Goal: Task Accomplishment & Management: Manage account settings

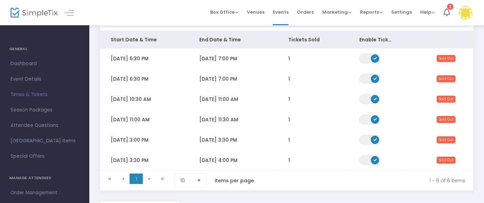
scroll to position [87, 0]
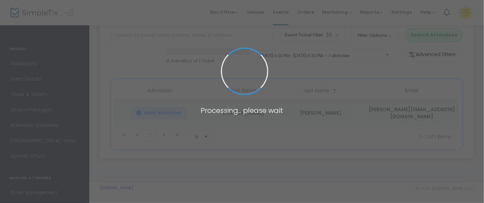
scroll to position [44, 0]
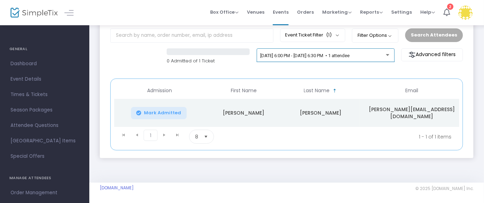
click at [387, 55] on div at bounding box center [387, 55] width 3 height 2
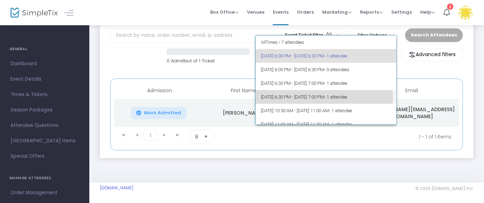
click at [275, 98] on span "10/16/2025 @ 6:30 PM - 10/16/2025 @ 7:00 PM • 1 attendee" at bounding box center [326, 97] width 130 height 14
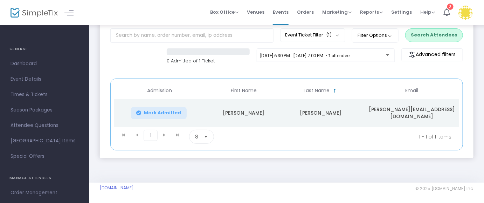
click at [162, 133] on kendo-pager-next-buttons at bounding box center [170, 136] width 27 height 14
click at [34, 93] on span "Times & Tickets" at bounding box center [44, 94] width 68 height 9
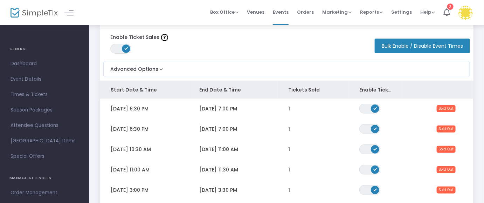
scroll to position [44, 0]
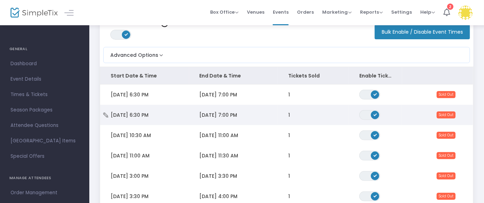
click at [217, 112] on span "[DATE] 7:00 PM" at bounding box center [218, 114] width 38 height 7
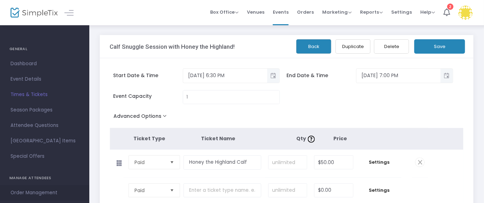
click at [37, 190] on span "Order Management" at bounding box center [44, 192] width 68 height 9
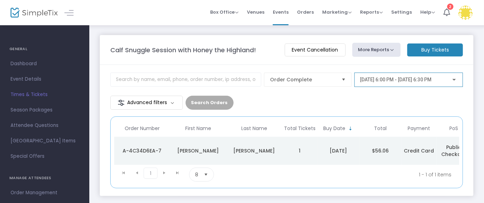
click at [454, 79] on div at bounding box center [453, 80] width 3 height 2
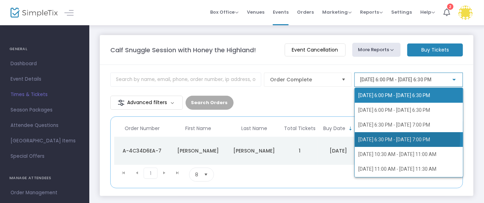
click at [366, 137] on span "10/16/2025 @ 6:30 PM - 10/16/2025 @ 7:00 PM" at bounding box center [394, 139] width 72 height 6
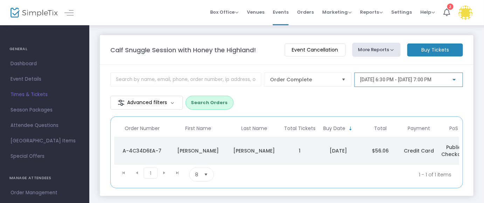
click at [209, 99] on button "Search Orders" at bounding box center [209, 103] width 48 height 14
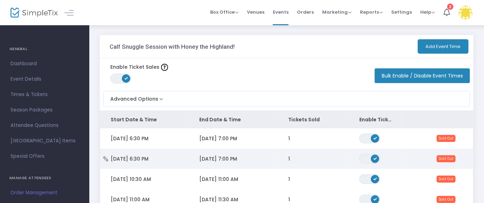
click at [221, 155] on span "[DATE] 7:00 PM" at bounding box center [218, 158] width 38 height 7
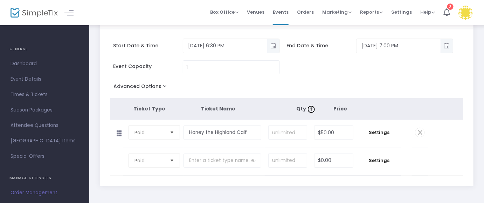
scroll to position [44, 0]
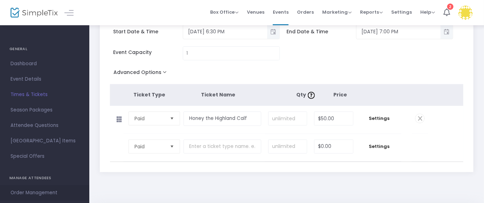
click at [42, 190] on span "Order Management" at bounding box center [44, 192] width 68 height 9
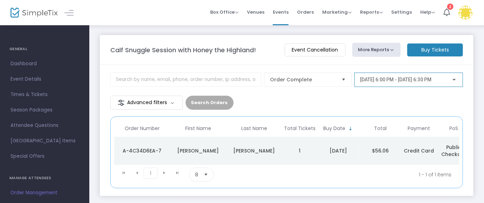
click at [455, 79] on div at bounding box center [453, 80] width 3 height 2
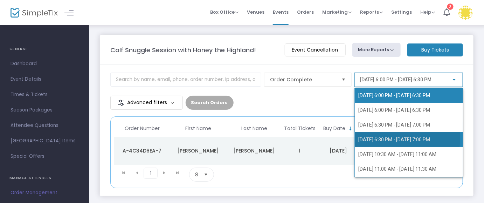
click at [374, 137] on span "10/16/2025 @ 6:30 PM - 10/16/2025 @ 7:00 PM" at bounding box center [394, 139] width 72 height 6
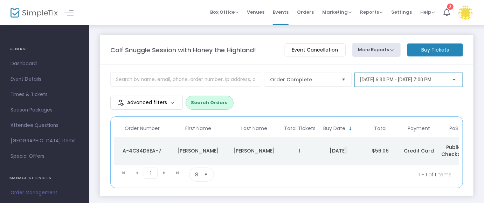
scroll to position [40, 0]
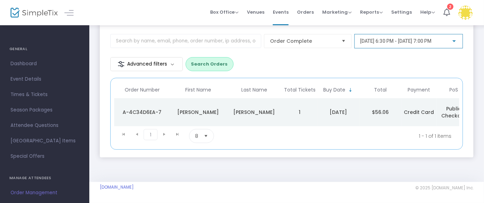
click at [40, 191] on span "Order Management" at bounding box center [44, 192] width 68 height 9
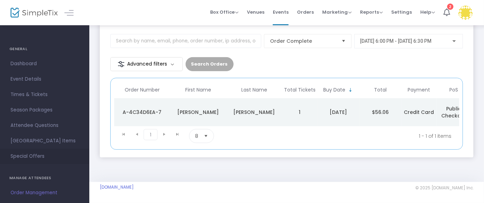
scroll to position [44, 0]
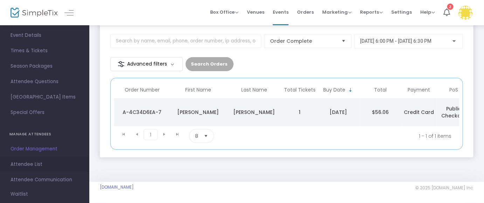
click at [40, 162] on span "Attendee List" at bounding box center [44, 164] width 68 height 9
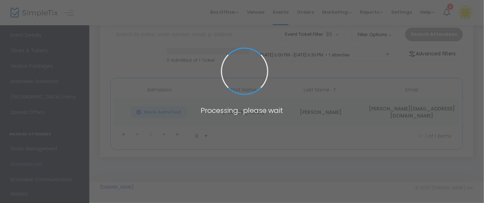
scroll to position [45, 0]
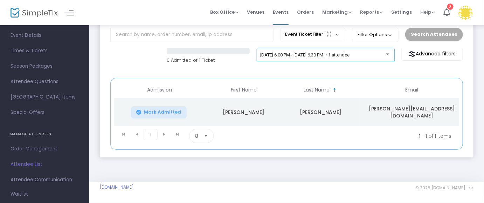
click at [388, 52] on div at bounding box center [388, 52] width 5 height 5
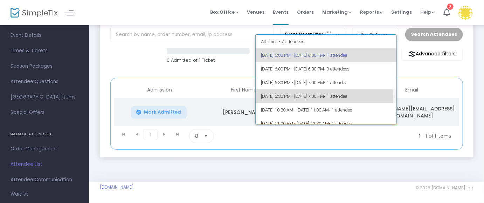
click at [267, 94] on span "10/16/2025 @ 6:30 PM - 10/16/2025 @ 7:00 PM • 1 attendee" at bounding box center [326, 96] width 130 height 14
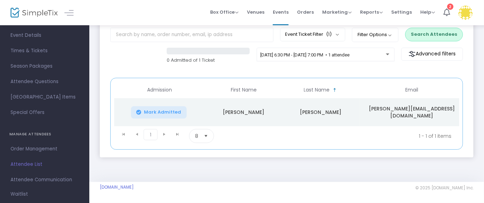
click at [429, 35] on button "Search Attendees" at bounding box center [434, 34] width 58 height 13
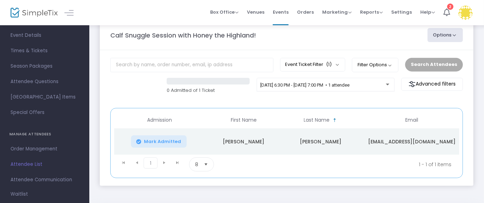
scroll to position [1, 0]
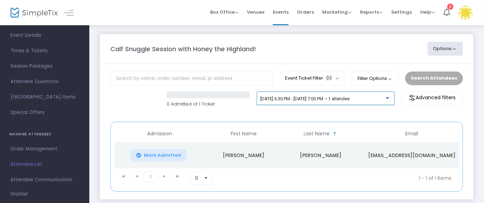
click at [389, 98] on div at bounding box center [387, 98] width 3 height 2
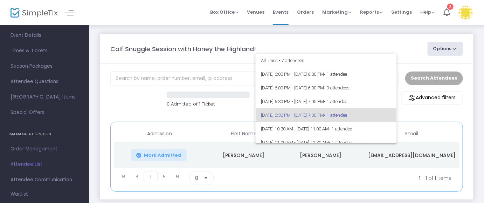
scroll to position [16, 0]
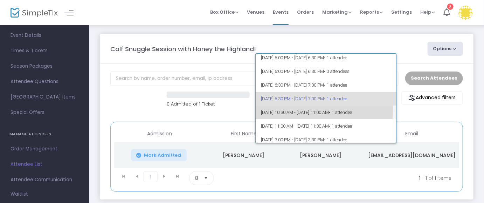
click at [272, 110] on span "10/18/2025 @ 10:30 AM - 10/18/2025 @ 11:00 AM • 1 attendee" at bounding box center [326, 112] width 130 height 14
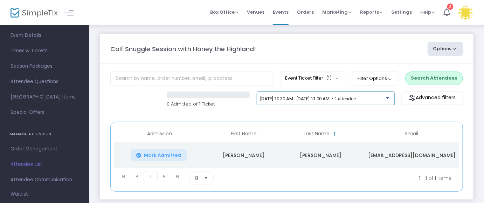
click at [387, 96] on div at bounding box center [388, 95] width 5 height 5
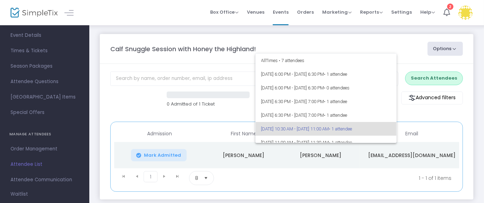
scroll to position [30, 0]
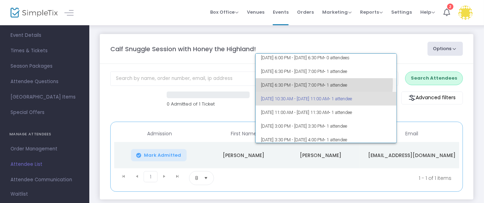
click at [305, 83] on span "10/16/2025 @ 6:30 PM - 10/16/2025 @ 7:00 PM • 1 attendee" at bounding box center [326, 85] width 130 height 14
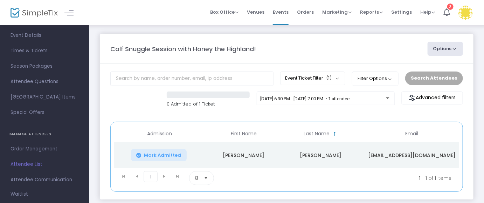
click at [380, 114] on m-panel-content "Event Ticket Filter (1) Select All Honey the Highland Calf Filter Options ON OF…" at bounding box center [286, 131] width 373 height 135
click at [388, 97] on div at bounding box center [387, 98] width 3 height 2
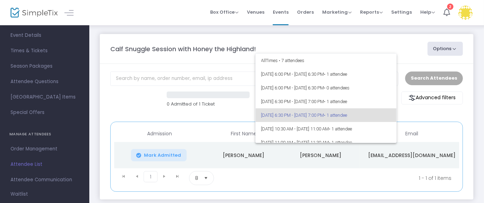
scroll to position [16, 0]
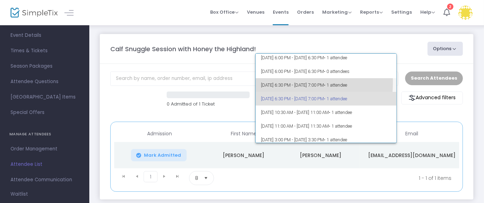
click at [272, 82] on span "10/14/2025 @ 6:30 PM - 10/14/2025 @ 7:00 PM • 1 attendee" at bounding box center [326, 85] width 130 height 14
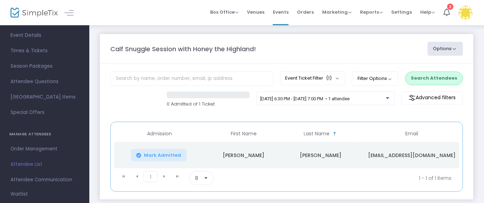
click at [427, 76] on button "Search Attendees" at bounding box center [434, 77] width 58 height 13
